Goal: Communication & Community: Answer question/provide support

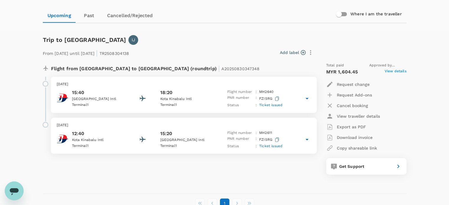
scroll to position [59, 0]
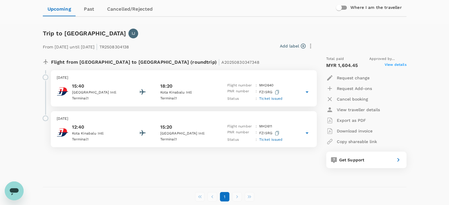
click at [265, 98] on span "Ticket issued" at bounding box center [270, 98] width 23 height 4
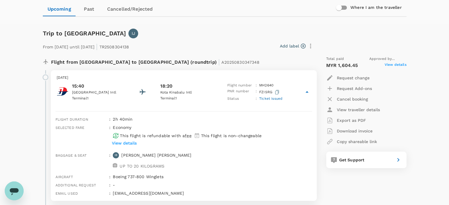
click at [131, 143] on p "View details" at bounding box center [124, 143] width 25 height 6
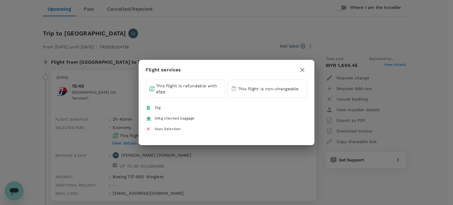
click at [300, 69] on icon "button" at bounding box center [302, 69] width 7 height 7
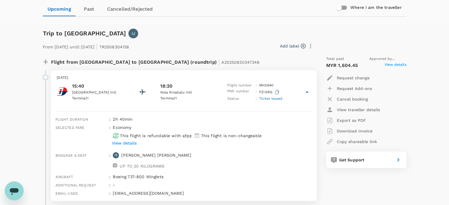
click at [131, 142] on p "View details" at bounding box center [124, 143] width 25 height 6
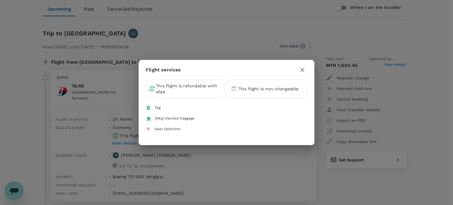
click at [164, 129] on div "Seat Selection" at bounding box center [168, 129] width 26 height 6
click at [301, 69] on icon "button" at bounding box center [302, 69] width 7 height 7
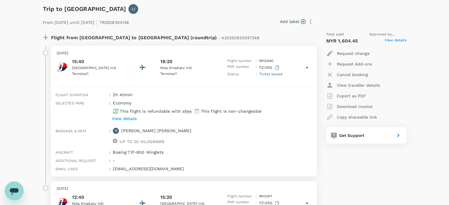
scroll to position [118, 0]
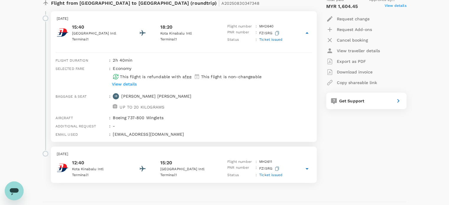
click at [304, 168] on icon at bounding box center [306, 168] width 7 height 7
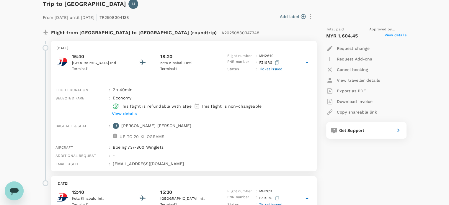
scroll to position [29, 0]
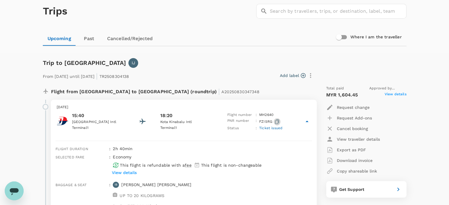
click at [276, 120] on icon "button" at bounding box center [277, 121] width 4 height 4
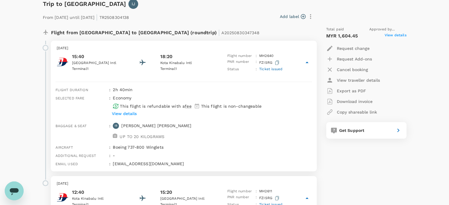
scroll to position [0, 0]
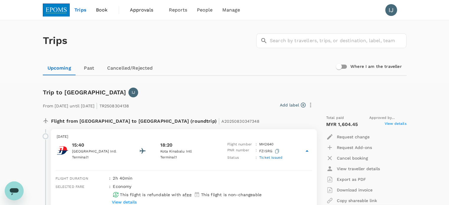
click at [139, 10] on span "Approvals" at bounding box center [144, 9] width 29 height 7
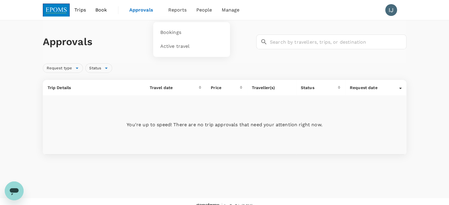
click at [179, 15] on li "Reports" at bounding box center [177, 10] width 28 height 20
click at [182, 11] on span "Reports" at bounding box center [177, 9] width 19 height 7
click at [203, 10] on span "People" at bounding box center [204, 9] width 16 height 7
click at [172, 30] on span "Bookings" at bounding box center [170, 32] width 21 height 7
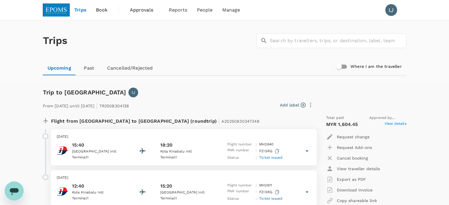
click at [278, 150] on icon "button" at bounding box center [277, 151] width 4 height 4
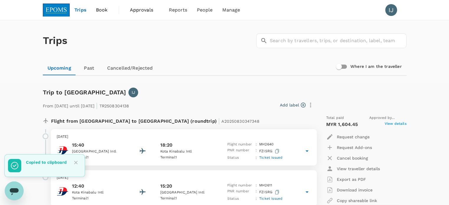
scroll to position [59, 0]
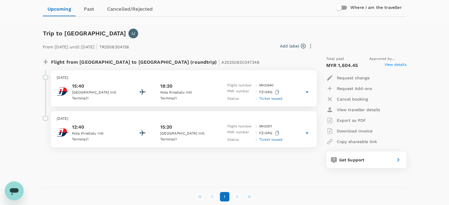
click at [388, 65] on span "View details" at bounding box center [395, 65] width 22 height 7
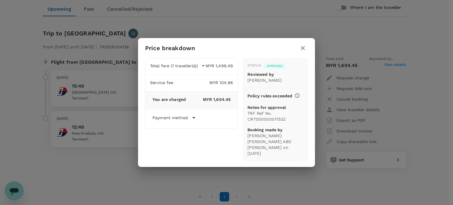
click at [307, 49] on button "button" at bounding box center [303, 48] width 10 height 10
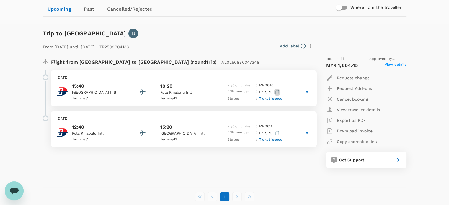
click at [276, 93] on icon "button" at bounding box center [277, 92] width 4 height 4
click at [129, 46] on p "From [DATE] until [DATE] | TR2508304138" at bounding box center [86, 46] width 86 height 11
click at [232, 195] on li "pagination navigation" at bounding box center [237, 196] width 12 height 9
click at [210, 197] on li "pagination navigation" at bounding box center [212, 196] width 12 height 9
click at [341, 110] on p "View traveller details" at bounding box center [358, 110] width 43 height 6
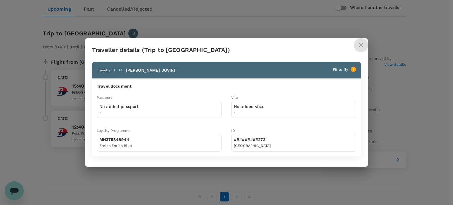
click at [361, 45] on icon "close" at bounding box center [361, 45] width 4 height 4
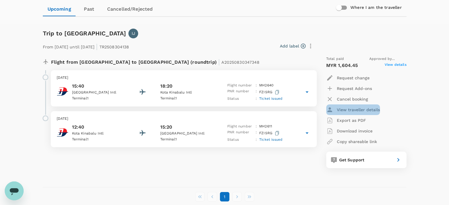
click at [342, 111] on p "View traveller details" at bounding box center [358, 110] width 43 height 6
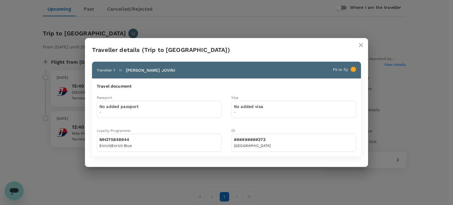
click at [359, 46] on icon "close" at bounding box center [360, 45] width 7 height 7
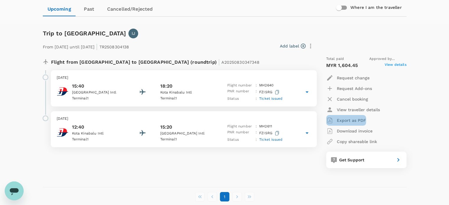
click at [350, 120] on p "Export as PDF" at bounding box center [351, 120] width 29 height 6
click at [276, 91] on icon "button" at bounding box center [277, 92] width 4 height 4
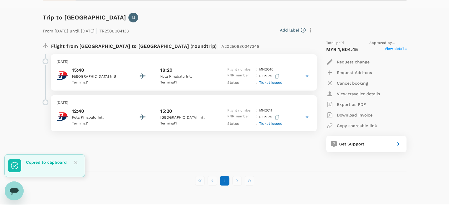
scroll to position [89, 0]
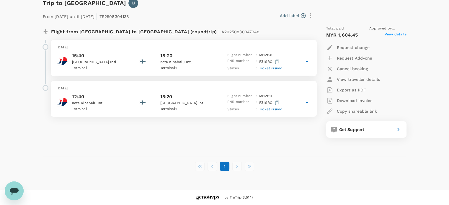
drag, startPoint x: 18, startPoint y: 193, endPoint x: 53, endPoint y: 363, distance: 173.2
click at [18, 193] on icon "Open messaging window" at bounding box center [14, 191] width 11 height 11
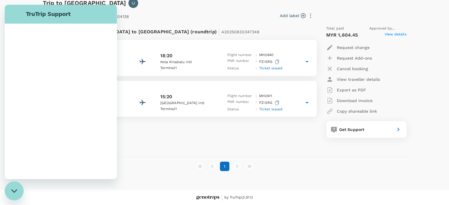
scroll to position [0, 0]
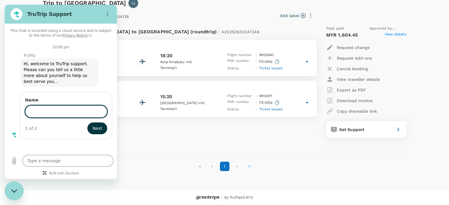
type textarea "x"
type input "[PERSON_NAME]"
click at [100, 124] on span "Next" at bounding box center [97, 127] width 10 height 7
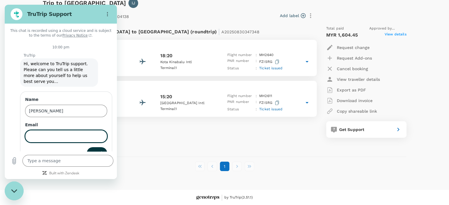
scroll to position [12, 0]
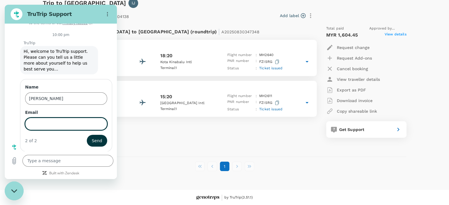
click at [52, 123] on input "Email" at bounding box center [66, 124] width 82 height 12
type input "[EMAIL_ADDRESS][DOMAIN_NAME]"
click at [87, 135] on button "Send" at bounding box center [97, 141] width 20 height 12
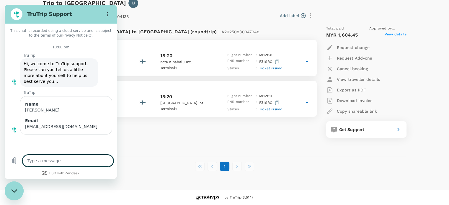
scroll to position [0, 0]
type textarea "x"
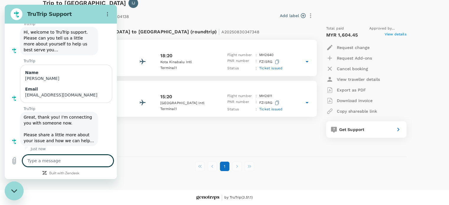
scroll to position [33, 0]
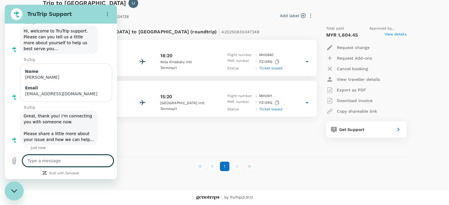
click at [56, 160] on textarea at bounding box center [67, 161] width 91 height 12
type textarea "I"
type textarea "x"
type textarea "I"
type textarea "x"
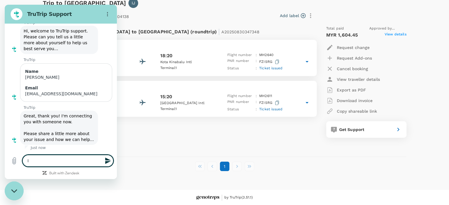
type textarea "I t"
type textarea "x"
type textarea "I tr"
type textarea "x"
type textarea "I try"
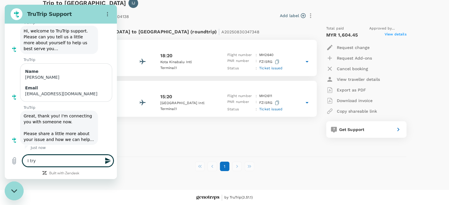
type textarea "x"
type textarea "I try"
type textarea "x"
type textarea "I try t"
type textarea "x"
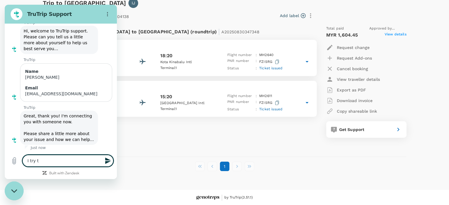
type textarea "I try to"
type textarea "x"
type textarea "I try to"
type textarea "x"
type textarea "I try to c"
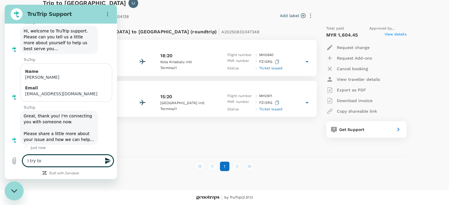
type textarea "x"
type textarea "I try to ch"
type textarea "x"
type textarea "I try to che"
type textarea "x"
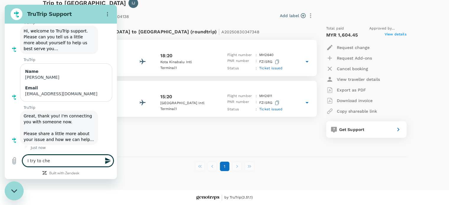
type textarea "I try to chek"
type textarea "x"
type textarea "I try to che"
type textarea "x"
type textarea "I try to ch"
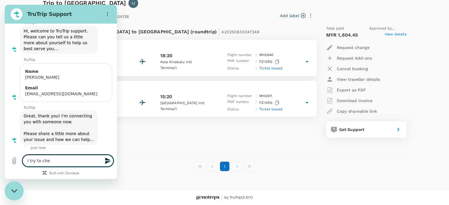
type textarea "x"
type textarea "I try to c"
type textarea "x"
type textarea "I try to ch"
type textarea "x"
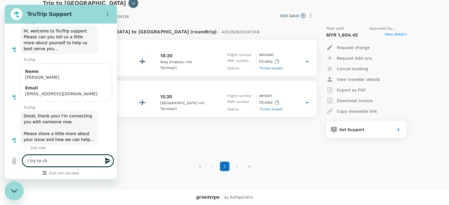
type textarea "I try to che"
type textarea "x"
type textarea "I try to chec"
type textarea "x"
type textarea "I try to check"
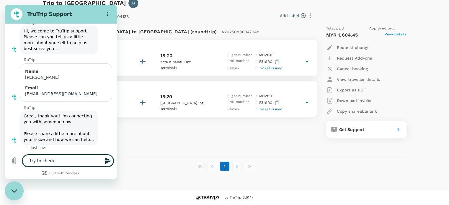
type textarea "x"
type textarea "I try to check"
type textarea "x"
type textarea "I try to check"
type textarea "x"
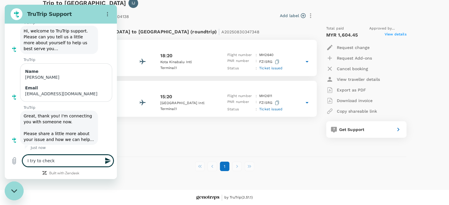
type textarea "I try to check-"
type textarea "x"
type textarea "I try to check-o"
type textarea "x"
type textarea "I try to check-on"
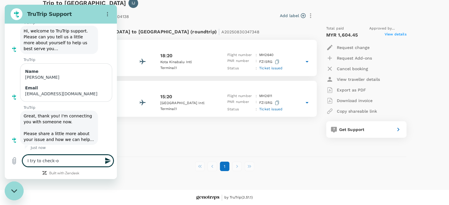
type textarea "x"
type textarea "I try to check-o"
type textarea "x"
type textarea "I try to check-"
type textarea "x"
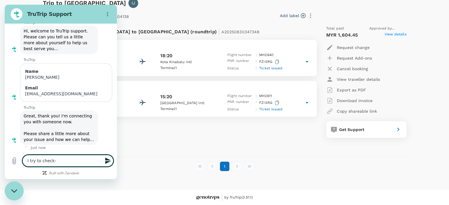
type textarea "I try to check-i"
type textarea "x"
type textarea "I try to check-in"
type textarea "x"
type textarea "I try to check-in"
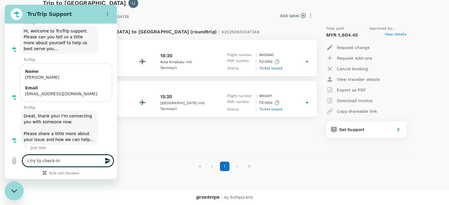
type textarea "x"
type textarea "I try to check-in o"
type textarea "x"
type textarea "I try to check-in on"
type textarea "x"
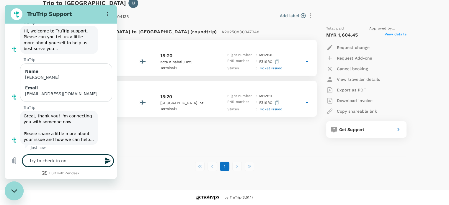
type textarea "I try to check-in onl"
type textarea "x"
type textarea "I try to check-in onli"
type textarea "x"
type textarea "I try to check-in onlin"
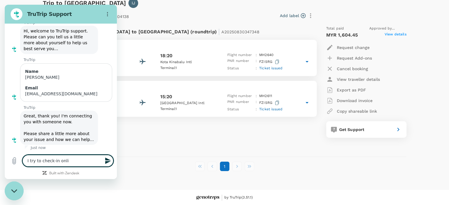
type textarea "x"
type textarea "I try to check-in online"
type textarea "x"
type textarea "I try to check-in online"
type textarea "x"
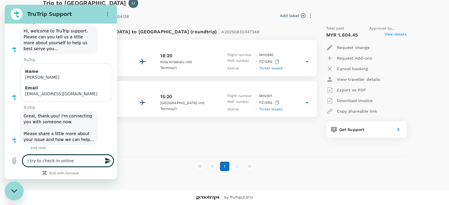
type textarea "I try to check-in online w"
type textarea "x"
type textarea "I try to check-in online wi"
type textarea "x"
type textarea "I try to check-in online wit"
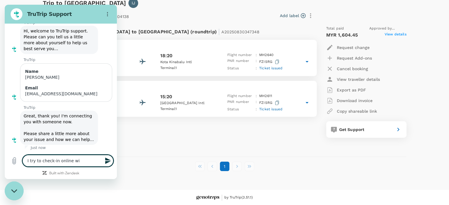
type textarea "x"
type textarea "I try to check-in online with"
type textarea "x"
type textarea "I try to check-in online with"
type textarea "x"
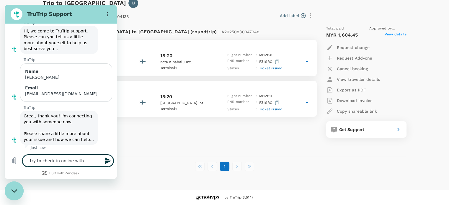
type textarea "I try to check-in online with t"
type textarea "x"
type textarea "I try to check-in online with th"
type textarea "x"
type textarea "I try to check-in online with the"
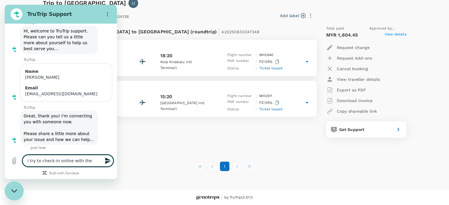
type textarea "x"
type textarea "I try to check-in online with the"
type textarea "x"
type textarea "I try to check-in online with the P"
type textarea "x"
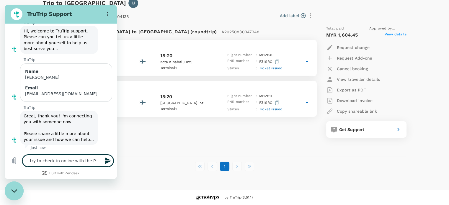
type textarea "I try to check-in online with the PN"
type textarea "x"
type textarea "I try to check-in online with the PNR"
type textarea "x"
type textarea "I try to check-in online with the PNR"
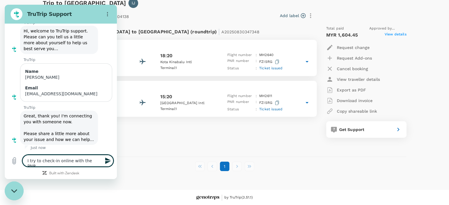
type textarea "x"
type textarea "I try to check-in online with the PNR N"
type textarea "x"
type textarea "I try to check-in online with the PNR Nu"
type textarea "x"
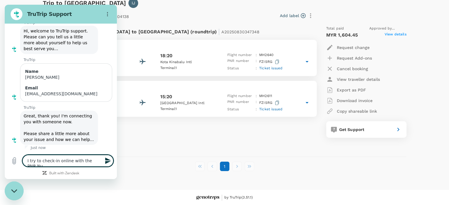
type textarea "I try to check-in online with the PNR Num"
type textarea "x"
type textarea "I try to check-in online with the PNR Nume"
type textarea "x"
type textarea "I try to check-in online with the PNR Numer"
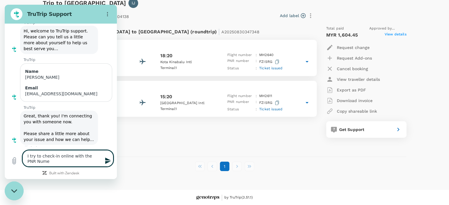
type textarea "x"
type textarea "I try to check-in online with the PNR Numer"
type textarea "x"
type textarea "I try to check-in online with the PNR Numer"
type textarea "x"
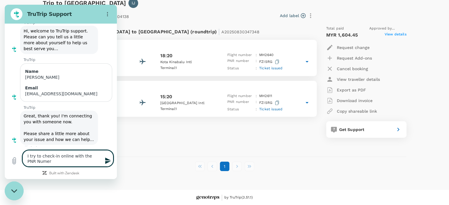
type textarea "I try to check-in online with the PNR Nume"
type textarea "x"
type textarea "I try to check-in online with the PNR Num"
type textarea "x"
type textarea "I try to check-in online with the PNR Numb"
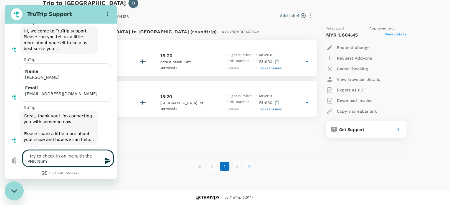
type textarea "x"
type textarea "I try to check-in online with the PNR Numbe"
type textarea "x"
type textarea "I try to check-in online with the PNR Number"
type textarea "x"
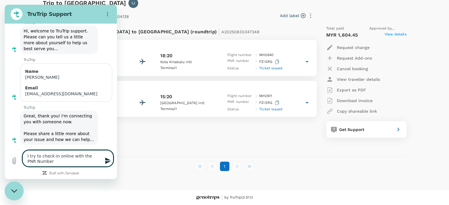
type textarea "I try to check-in online with the PNR Number"
type textarea "x"
type textarea "I try to check-in online with the PNR Number g"
type textarea "x"
type textarea "I try to check-in online with the PNR Number gi"
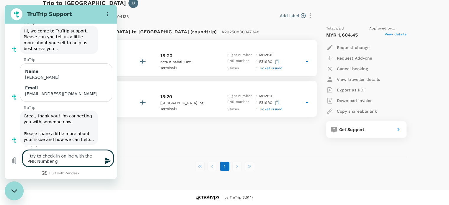
type textarea "x"
type textarea "I try to check-in online with the PNR Number giv"
type textarea "x"
type textarea "I try to check-in online with the PNR Number give"
type textarea "x"
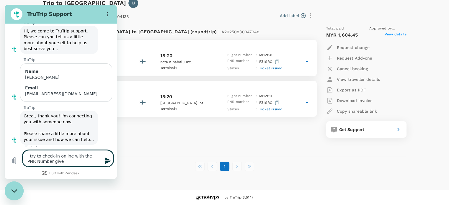
type textarea "I try to check-in online with the PNR Number given"
type textarea "x"
type textarea "I try to check-in online with the PNR Number given"
type textarea "x"
type textarea "I try to check-in online with the PNR Number given b"
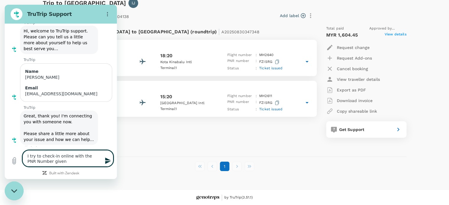
type textarea "x"
type textarea "I try to check-in online with the PNR Number given bu"
type textarea "x"
type textarea "I try to check-in online with the PNR Number given but"
type textarea "x"
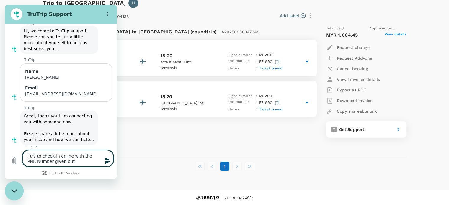
type textarea "I try to check-in online with the PNR Number given but"
type textarea "x"
type textarea "I try to check-in online with the PNR Number given but M"
type textarea "x"
type textarea "I try to check-in online with the PNR Number given but MA"
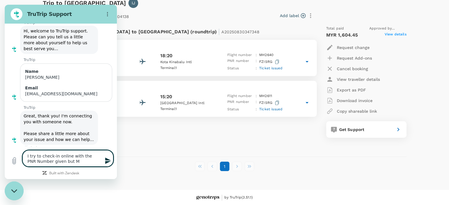
type textarea "x"
type textarea "I try to check-in online with the PNR Number given but MAS"
type textarea "x"
type textarea "I try to check-in online with the PNR Number given but MAS"
type textarea "x"
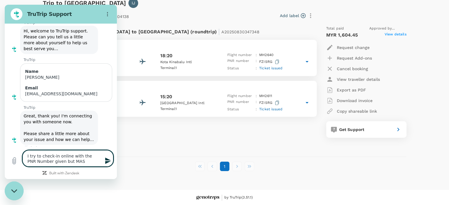
type textarea "I try to check-in online with the PNR Number given but MAS s"
type textarea "x"
type textarea "I try to check-in online with the PNR Number given but MAS sy"
type textarea "x"
type textarea "I try to check-in online with the PNR Number given but MAS sys"
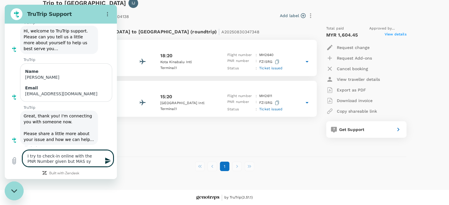
type textarea "x"
type textarea "I try to check-in online with the PNR Number given but MAS syst"
type textarea "x"
type textarea "I try to check-in online with the PNR Number given but MAS syste"
type textarea "x"
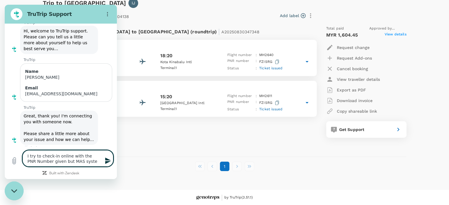
type textarea "I try to check-in online with the PNR Number given but MAS system"
type textarea "x"
type textarea "I try to check-in online with the PNR Number given but MAS system"
type textarea "x"
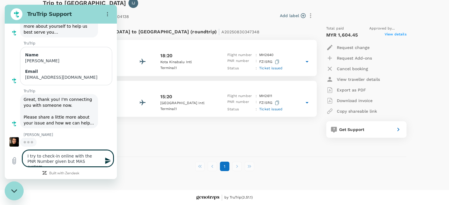
type textarea "I try to check-in online with the PNR Number given but MAS system c"
type textarea "x"
type textarea "I try to check-in online with the PNR Number given but MAS system ca"
type textarea "x"
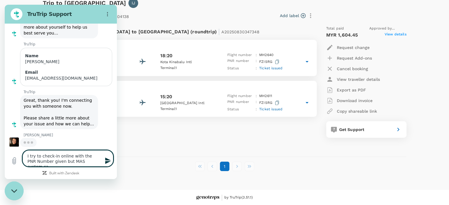
type textarea "I try to check-in online with the PNR Number given but MAS system can"
type textarea "x"
type textarea "I try to check-in online with the PNR Number given but MAS system [PERSON_NAME]"
type textarea "x"
type textarea "I try to check-in online with the PNR Number given but MAS system canno"
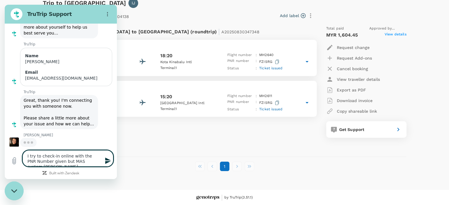
type textarea "x"
type textarea "I try to check-in online with the PNR Number given but MAS system cannot"
type textarea "x"
type textarea "I try to check-in online with the PNR Number given but MAS system cannot"
type textarea "x"
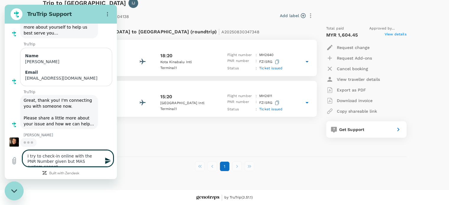
type textarea "I try to check-in online with the PNR Number given but MAS system cannot f"
type textarea "x"
type textarea "I try to check-in online with the PNR Number given but MAS system cannot fi"
type textarea "x"
type textarea "I try to check-in online with the PNR Number given but MAS system cannot fin"
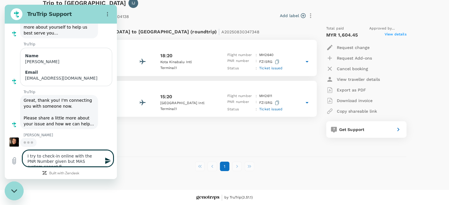
type textarea "x"
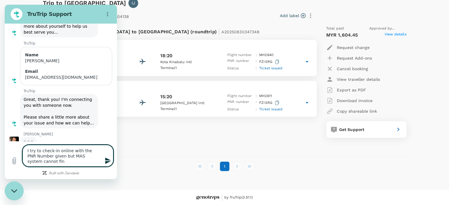
type textarea "I try to check-in online with the PNR Number given but MAS system cannot find"
type textarea "x"
type textarea "I try to check-in online with the PNR Number given but MAS system cannot find"
type textarea "x"
type textarea "I try to check-in online with the PNR Number given but MAS system cannot find m"
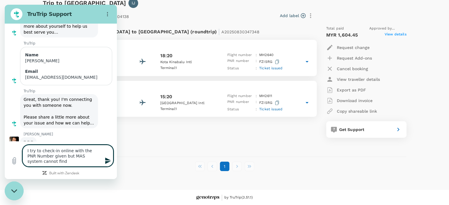
type textarea "x"
type textarea "I try to check-in online with the PNR Number given but MAS system cannot find my"
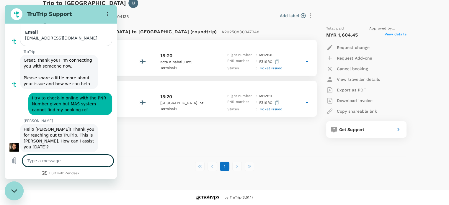
scroll to position [90, 0]
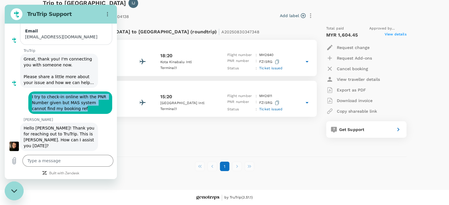
drag, startPoint x: 73, startPoint y: 108, endPoint x: 25, endPoint y: 92, distance: 51.2
click at [25, 92] on div "says: I try to check-in online with the PNR Number given but MAS system cannot …" at bounding box center [58, 101] width 107 height 26
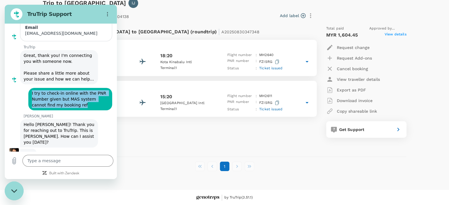
copy span "I try to check-in online with the PNR Number given but MAS system cannot find m…"
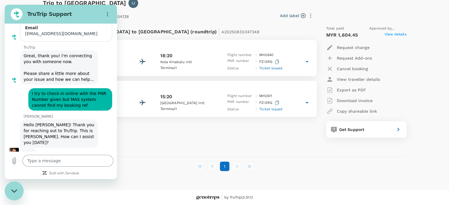
click at [47, 161] on textarea at bounding box center [67, 161] width 91 height 12
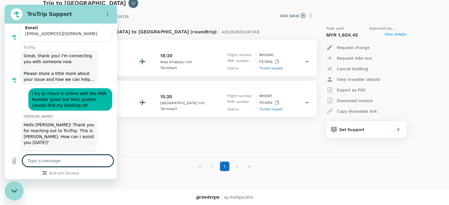
scroll to position [107, 0]
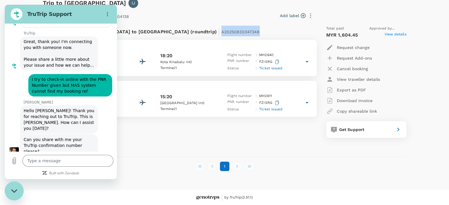
drag, startPoint x: 158, startPoint y: 32, endPoint x: 208, endPoint y: 30, distance: 49.6
click at [208, 30] on div "Flight from [GEOGRAPHIC_DATA] to [GEOGRAPHIC_DATA] (roundtrip) | A20250830347348" at bounding box center [164, 31] width 226 height 11
copy span "A20250830347348"
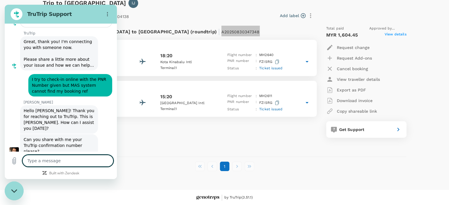
click at [53, 161] on textarea at bounding box center [67, 161] width 91 height 12
paste textarea "A20250830347348"
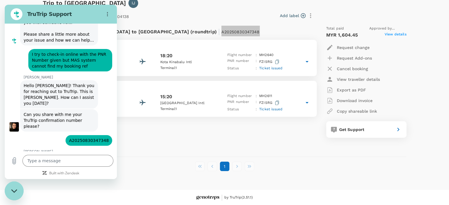
scroll to position [140, 0]
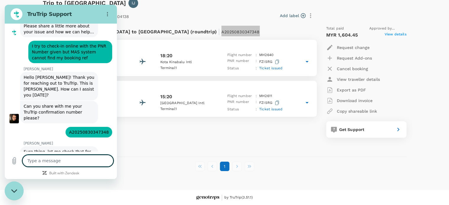
click at [60, 161] on textarea at bounding box center [67, 161] width 91 height 12
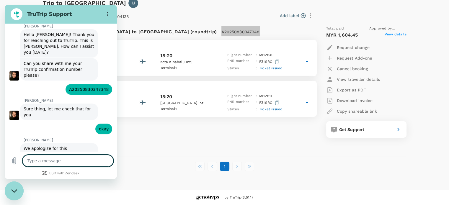
scroll to position [204, 0]
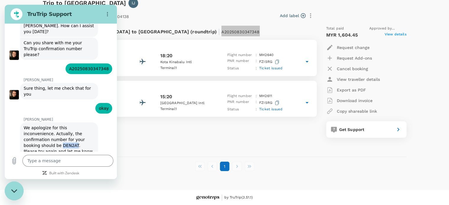
drag, startPoint x: 59, startPoint y: 127, endPoint x: 73, endPoint y: 127, distance: 14.5
click at [73, 127] on span "We apologize for this inconvenience. Actually, the confirmation number for your…" at bounding box center [59, 142] width 71 height 35
copy span "DEN2AT"
click at [53, 163] on textarea at bounding box center [67, 161] width 91 height 12
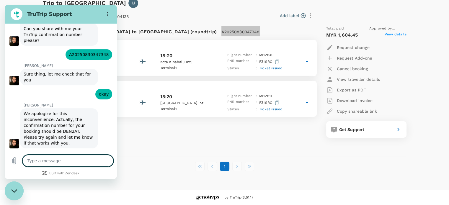
scroll to position [237, 0]
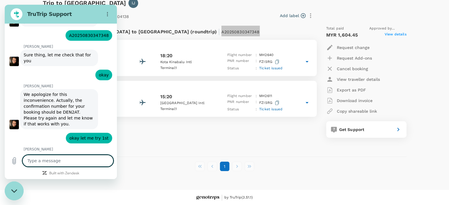
click at [44, 157] on textarea at bounding box center [67, 161] width 91 height 12
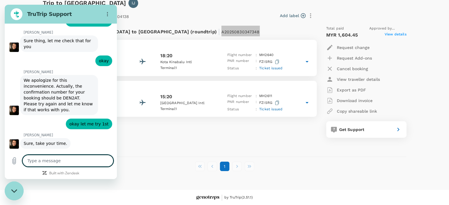
scroll to position [283, 0]
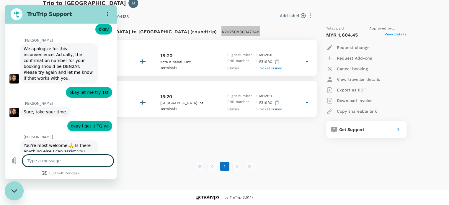
click at [49, 163] on textarea at bounding box center [67, 161] width 91 height 12
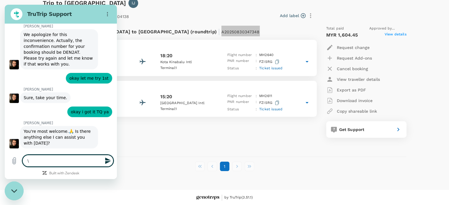
scroll to position [322, 0]
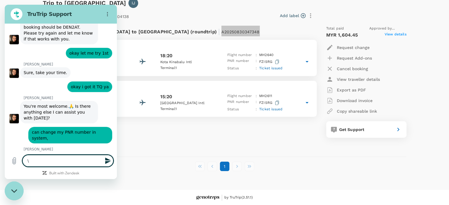
click at [55, 159] on textarea "\" at bounding box center [67, 161] width 91 height 12
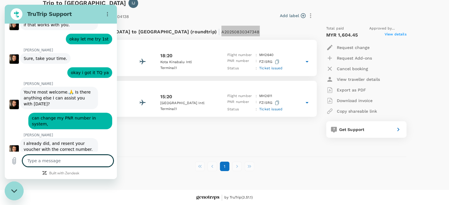
scroll to position [362, 0]
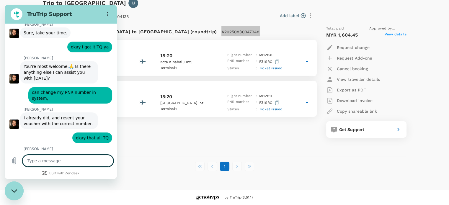
click at [41, 164] on textarea at bounding box center [67, 161] width 91 height 12
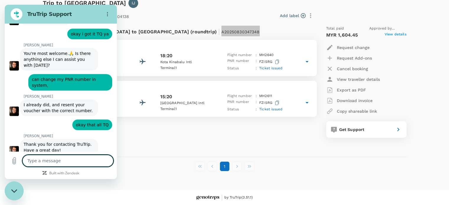
scroll to position [376, 0]
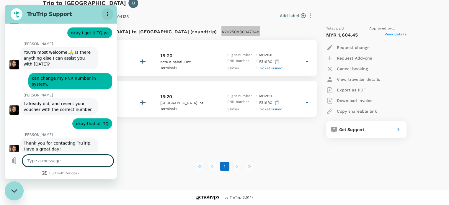
click at [107, 14] on circle "Options menu" at bounding box center [107, 14] width 1 height 1
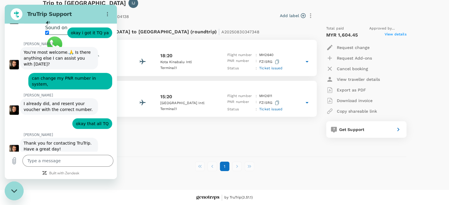
click at [150, 152] on div "Trip to [GEOGRAPHIC_DATA] IJ From [DATE] until [DATE] | TR2508304138 Add label …" at bounding box center [222, 73] width 368 height 168
click at [12, 191] on icon "Close messaging window" at bounding box center [14, 191] width 6 height 4
